Goal: Find specific page/section: Find specific page/section

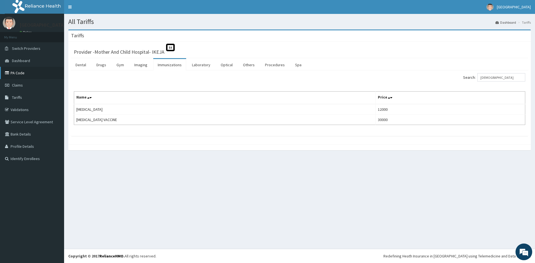
drag, startPoint x: 0, startPoint y: 0, endPoint x: 14, endPoint y: 72, distance: 72.9
click at [14, 72] on link "PA Code" at bounding box center [32, 73] width 64 height 12
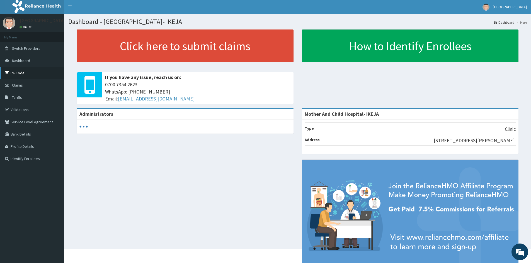
click at [19, 74] on link "PA Code" at bounding box center [32, 73] width 64 height 12
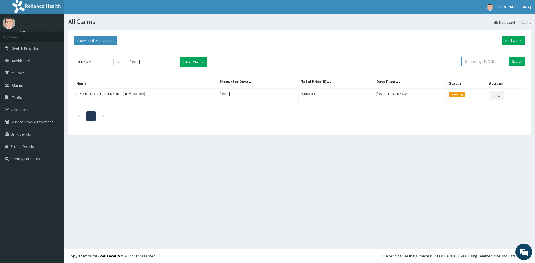
click at [495, 60] on input "text" at bounding box center [484, 61] width 46 height 9
type input "HTL/10288/A"
click at [521, 62] on input "Search" at bounding box center [517, 61] width 16 height 9
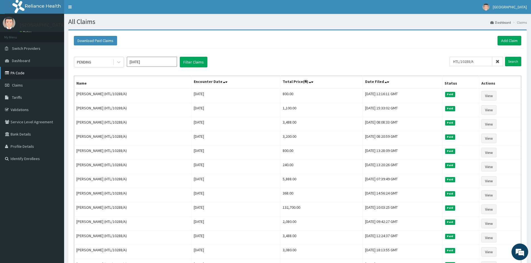
click at [22, 74] on link "PA Code" at bounding box center [32, 73] width 64 height 12
